Goal: Task Accomplishment & Management: Use online tool/utility

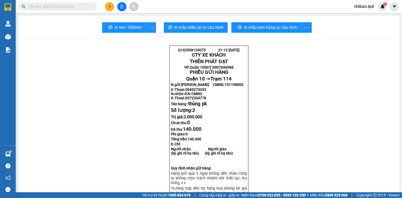
click at [82, 8] on input "text" at bounding box center [60, 7] width 62 height 6
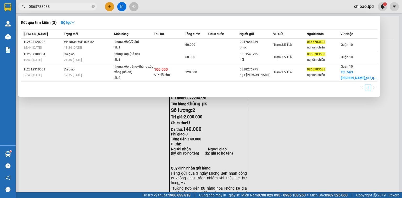
type input "0865783638"
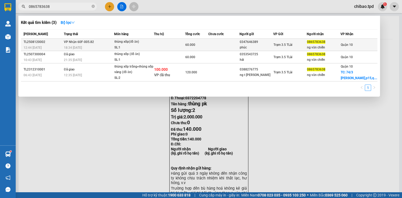
click at [104, 41] on td "VP Nhận 60F-005.82 18:34 [DATE]" at bounding box center [89, 45] width 52 height 12
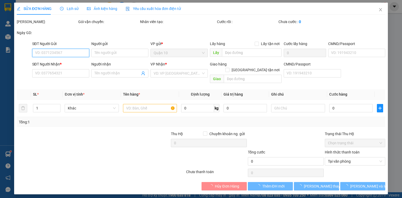
type input "0347646389"
type input "phúc"
type input "0865783638"
type input "ng văn chiến"
type input "60.000"
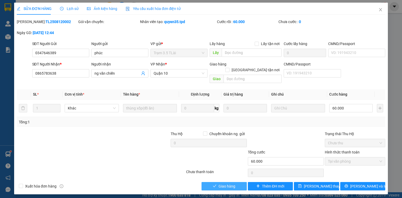
click at [222, 183] on span "Giao hàng" at bounding box center [227, 186] width 17 height 6
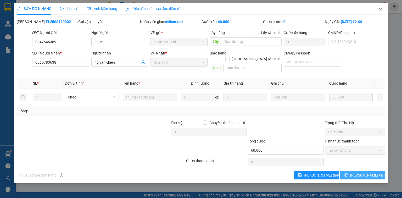
click at [347, 171] on button "[PERSON_NAME] và In" at bounding box center [362, 175] width 45 height 8
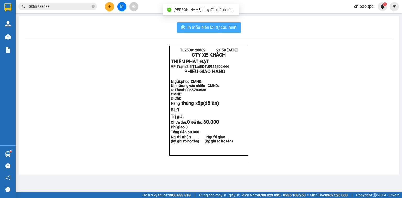
click at [218, 31] on button "In mẫu biên lai tự cấu hình" at bounding box center [209, 27] width 64 height 10
